Goal: Information Seeking & Learning: Learn about a topic

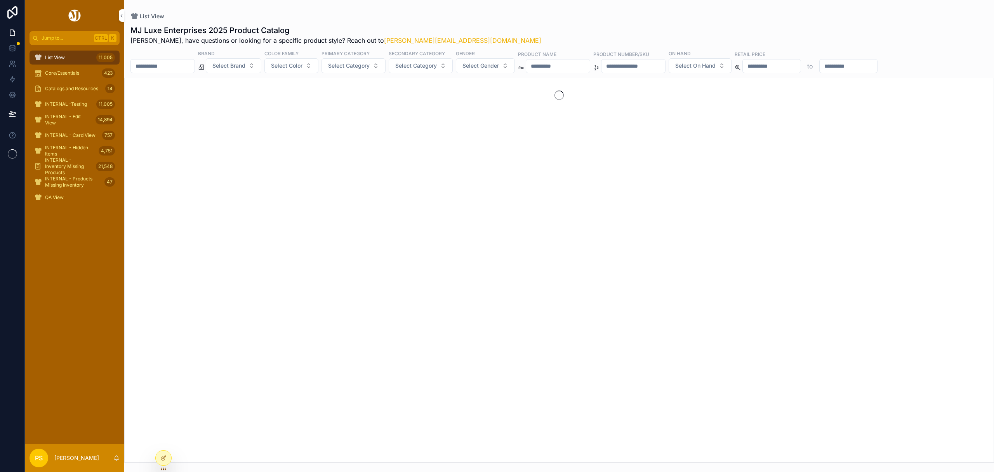
click at [246, 66] on span "Select Brand" at bounding box center [228, 66] width 33 height 8
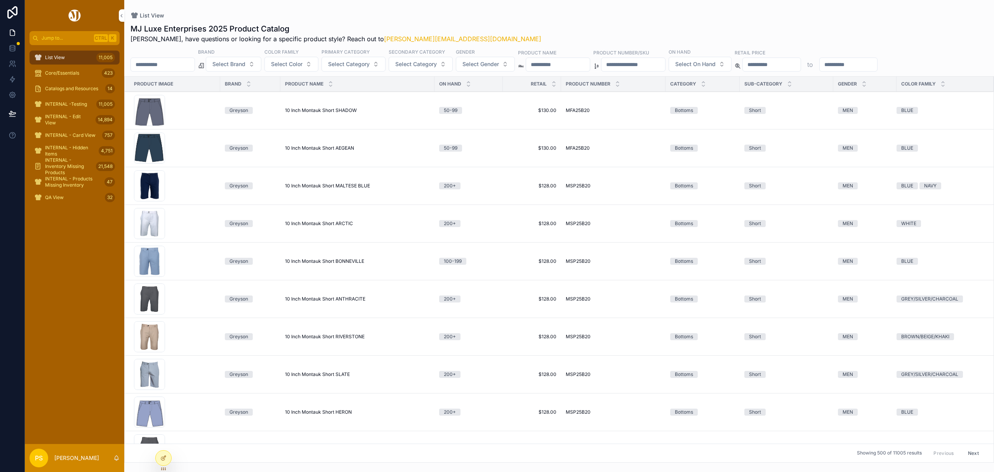
click at [246, 65] on span "Select Brand" at bounding box center [228, 64] width 33 height 8
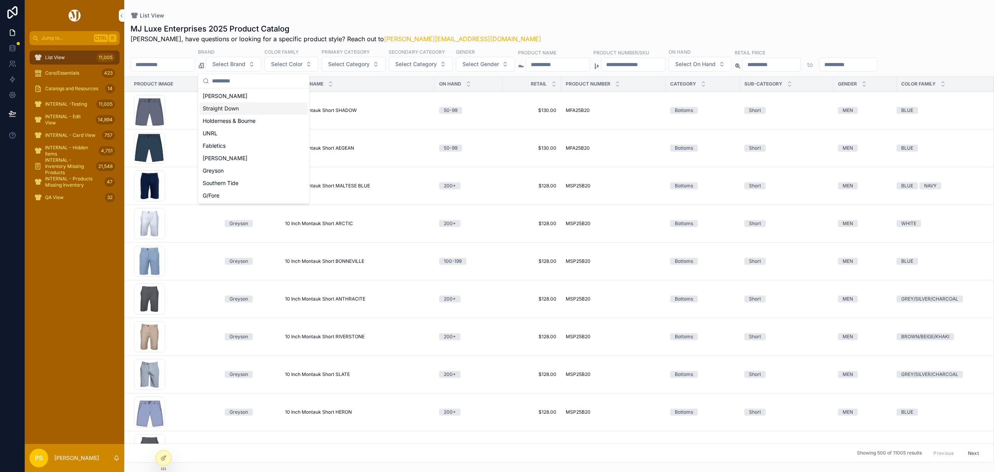
click at [475, 12] on div "List View MJ Luxe Enterprises 2025 Product Catalog Philip, have questions or lo…" at bounding box center [559, 231] width 870 height 462
